Goal: Transaction & Acquisition: Obtain resource

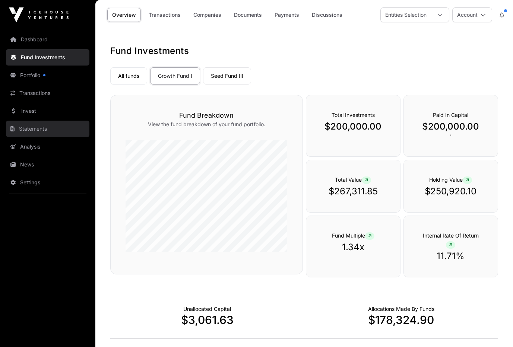
click at [30, 131] on link "Statements" at bounding box center [47, 129] width 83 height 16
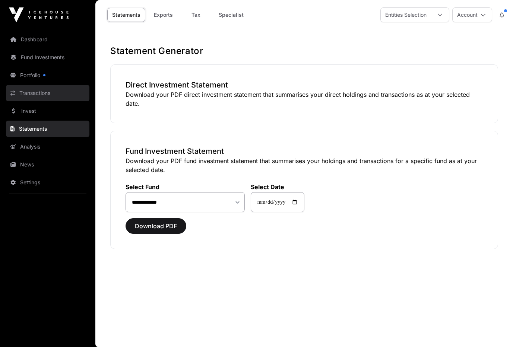
click at [57, 95] on link "Transactions" at bounding box center [47, 93] width 83 height 16
click at [200, 16] on link "Tax" at bounding box center [196, 15] width 30 height 14
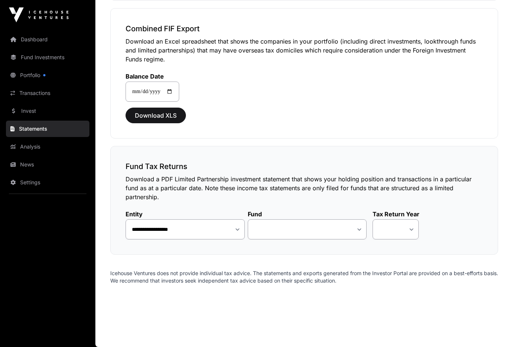
scroll to position [443, 0]
select select "**"
select select "*"
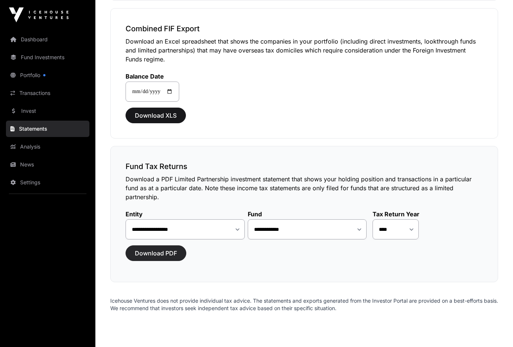
click at [148, 254] on span "Download PDF" at bounding box center [156, 253] width 42 height 9
click at [45, 95] on link "Transactions" at bounding box center [47, 93] width 83 height 16
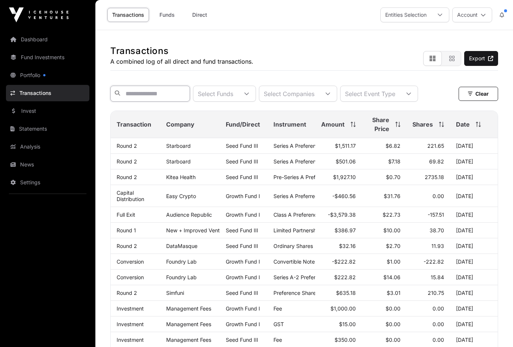
click at [190, 92] on input "text" at bounding box center [150, 94] width 80 height 16
click at [238, 98] on div "Select Funds" at bounding box center [215, 93] width 44 height 15
click at [264, 111] on span "Growth Fund I" at bounding box center [257, 112] width 39 height 6
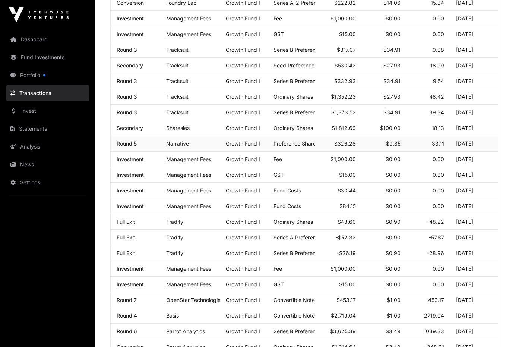
scroll to position [199, 0]
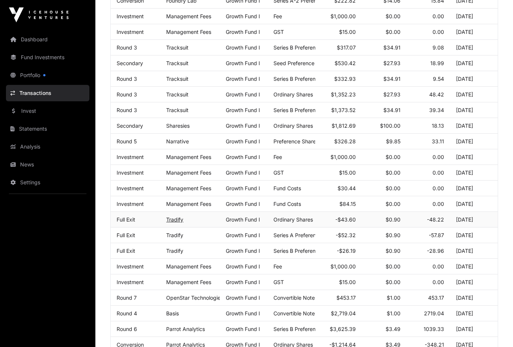
click at [177, 222] on link "Tradify" at bounding box center [174, 220] width 17 height 6
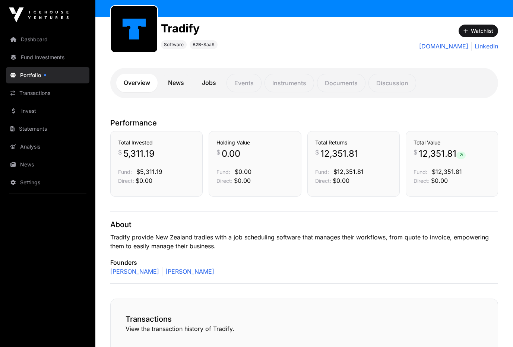
scroll to position [106, 0]
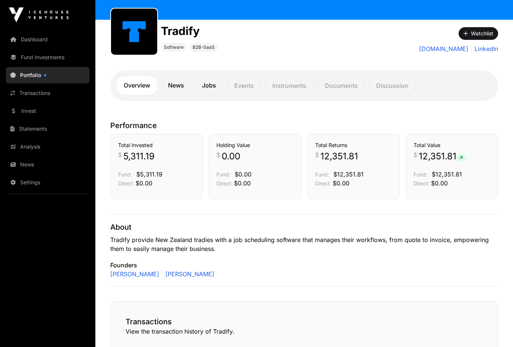
click at [463, 158] on icon at bounding box center [461, 158] width 3 height 4
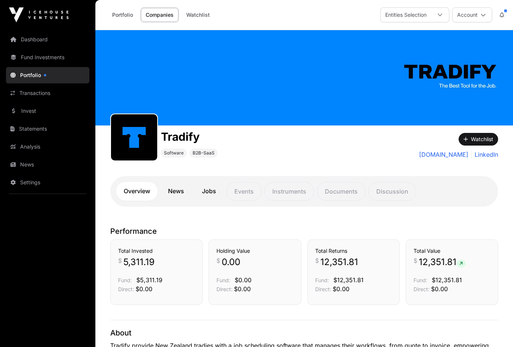
scroll to position [0, 0]
click at [49, 124] on link "Statements" at bounding box center [47, 129] width 83 height 16
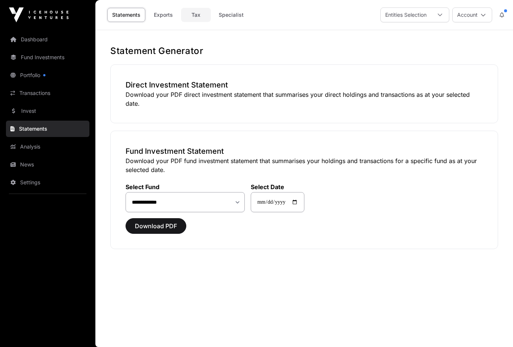
click at [199, 14] on link "Tax" at bounding box center [196, 15] width 30 height 14
select select
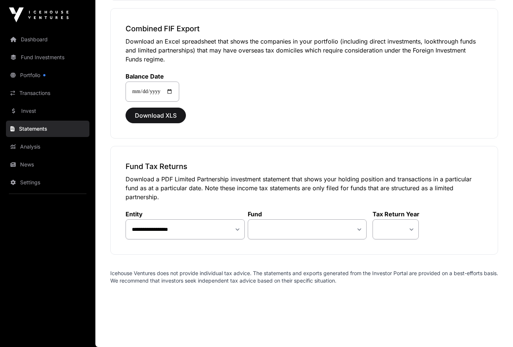
scroll to position [443, 0]
click at [60, 147] on link "Analysis" at bounding box center [47, 147] width 83 height 16
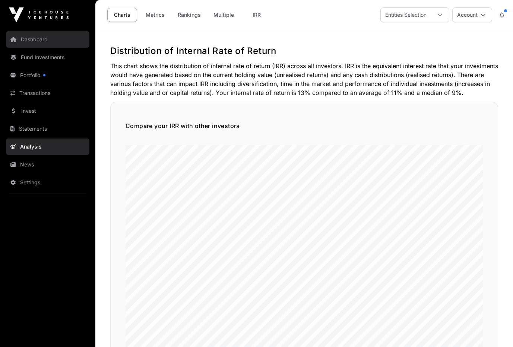
click at [56, 42] on link "Dashboard" at bounding box center [47, 39] width 83 height 16
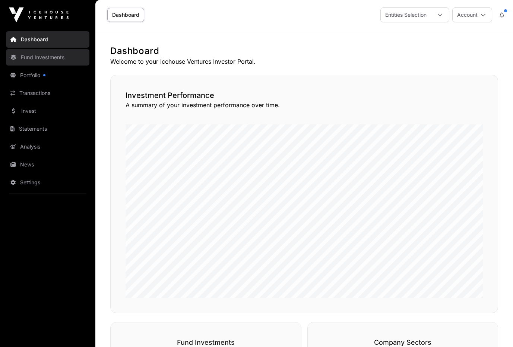
click at [60, 59] on link "Fund Investments" at bounding box center [47, 57] width 83 height 16
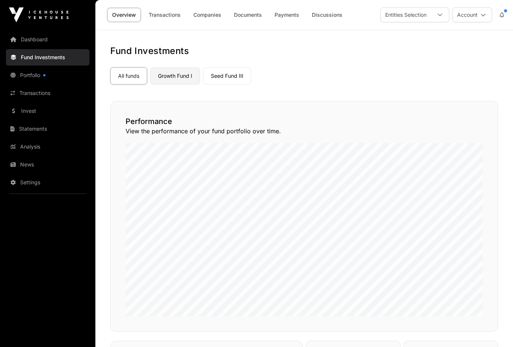
click at [173, 81] on link "Growth Fund I" at bounding box center [175, 75] width 50 height 17
click at [174, 74] on link "Growth Fund I" at bounding box center [175, 75] width 50 height 17
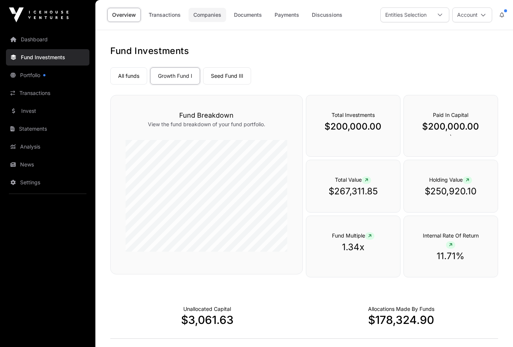
click at [216, 18] on link "Companies" at bounding box center [208, 15] width 38 height 14
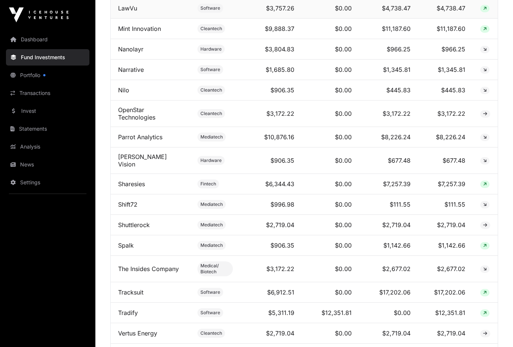
scroll to position [705, 0]
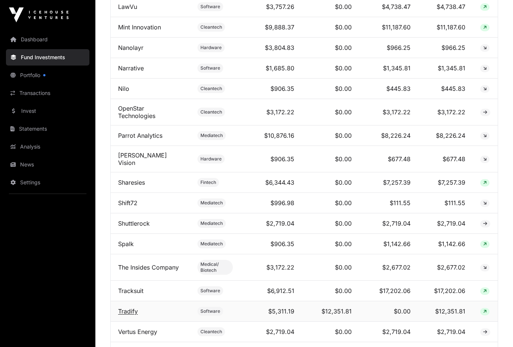
click at [127, 308] on link "Tradify" at bounding box center [128, 311] width 20 height 7
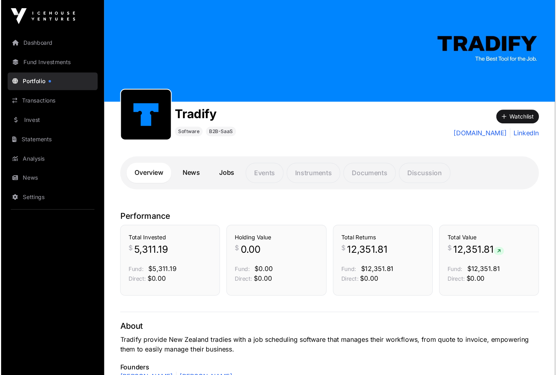
scroll to position [26, 0]
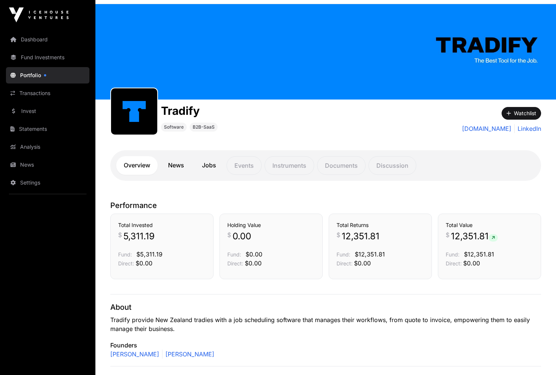
click at [188, 107] on h1 "Tradify" at bounding box center [189, 110] width 57 height 13
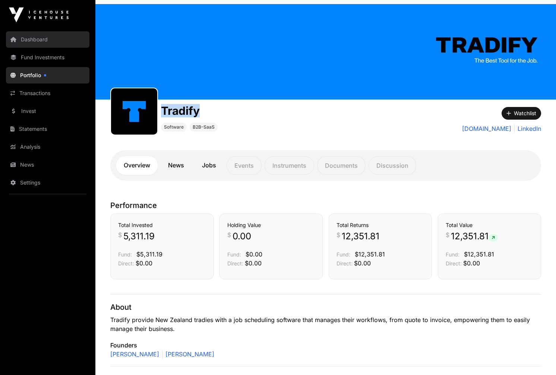
click at [51, 39] on link "Dashboard" at bounding box center [47, 39] width 83 height 16
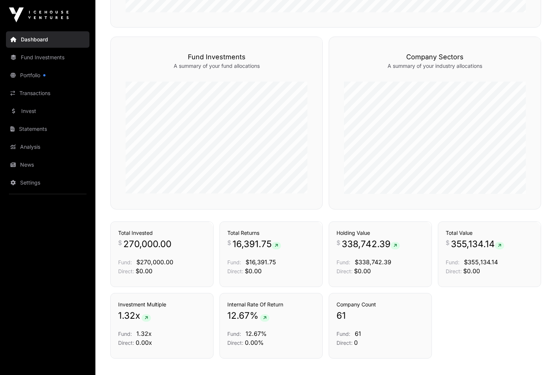
scroll to position [300, 0]
click at [278, 246] on icon at bounding box center [276, 245] width 3 height 4
click at [296, 233] on link "Transactions" at bounding box center [299, 230] width 31 height 7
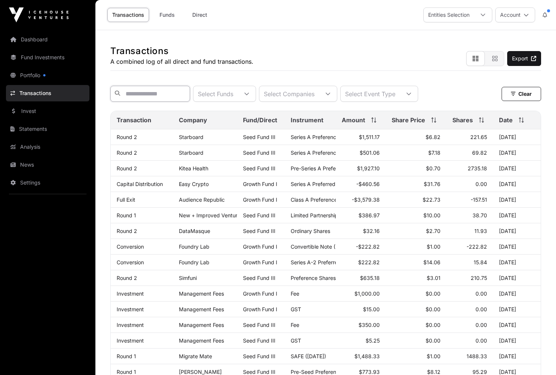
click at [190, 97] on input "text" at bounding box center [150, 94] width 80 height 16
paste input "*******"
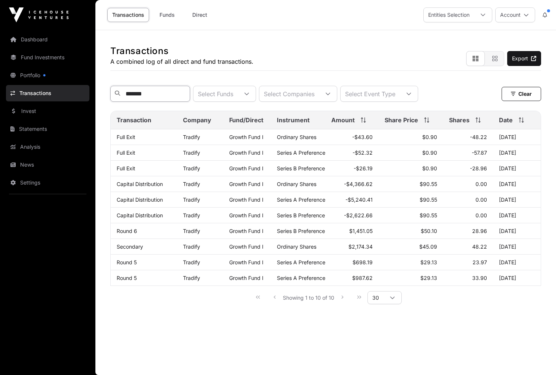
type input "*******"
click at [513, 122] on icon at bounding box center [521, 119] width 5 height 5
click at [513, 59] on link "Export" at bounding box center [524, 58] width 34 height 15
click at [513, 122] on icon at bounding box center [521, 119] width 5 height 5
click at [158, 201] on link "Capital Distribution" at bounding box center [140, 199] width 46 height 6
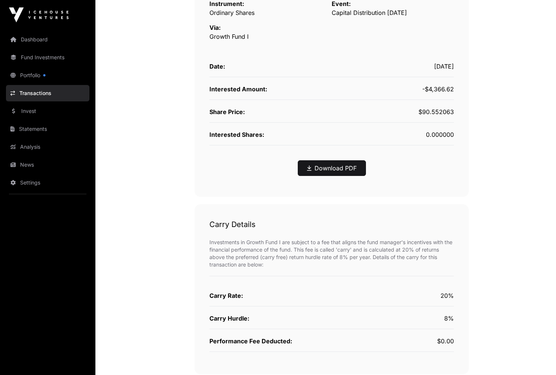
scroll to position [193, 0]
drag, startPoint x: 247, startPoint y: 319, endPoint x: 203, endPoint y: 319, distance: 44.4
click at [203, 319] on div "Carry Details Investments in Growth Fund I are subject to a fee that aligns the…" at bounding box center [332, 289] width 274 height 170
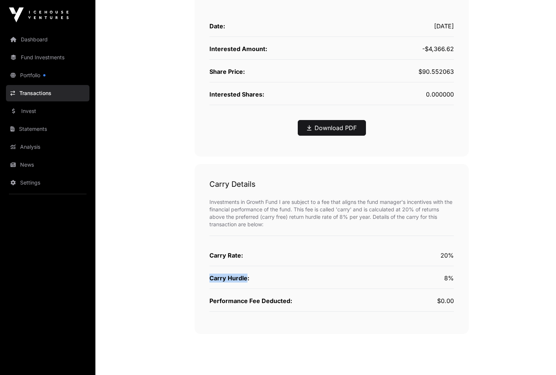
scroll to position [233, 0]
